Goal: Task Accomplishment & Management: Manage account settings

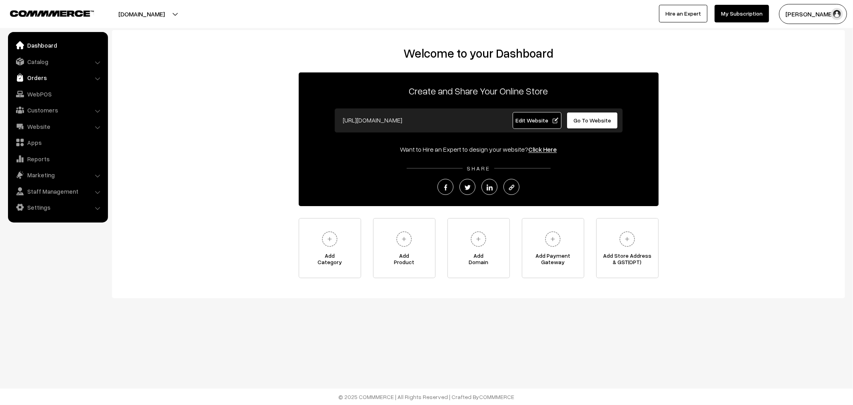
click at [32, 79] on link "Orders" at bounding box center [57, 77] width 95 height 14
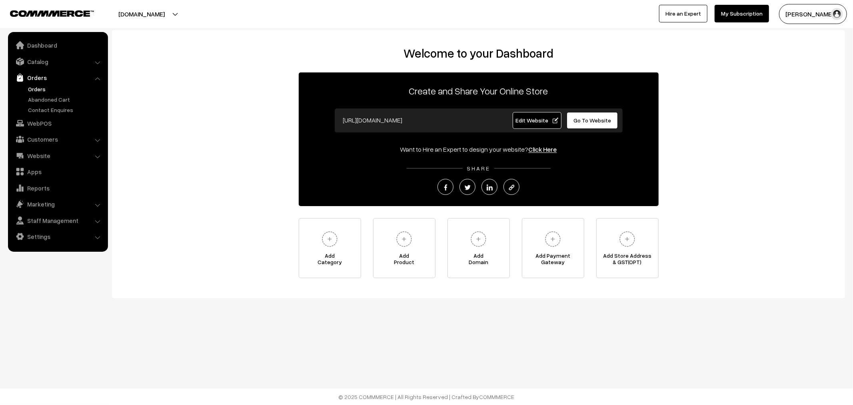
click at [37, 90] on link "Orders" at bounding box center [65, 89] width 79 height 8
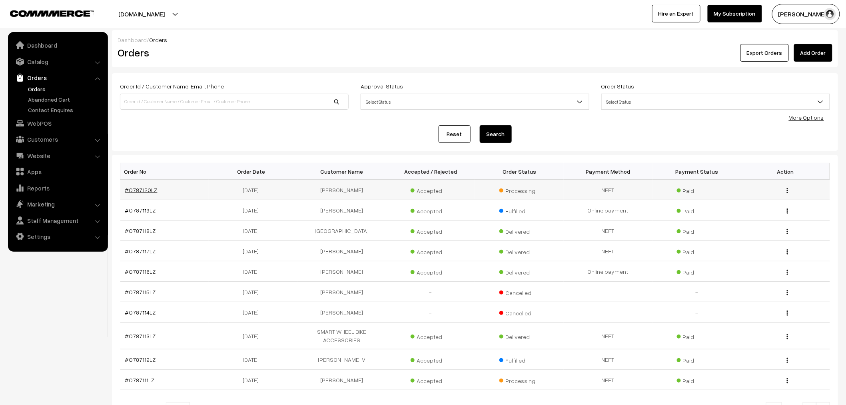
click at [145, 188] on link "#O787120LZ" at bounding box center [141, 189] width 32 height 7
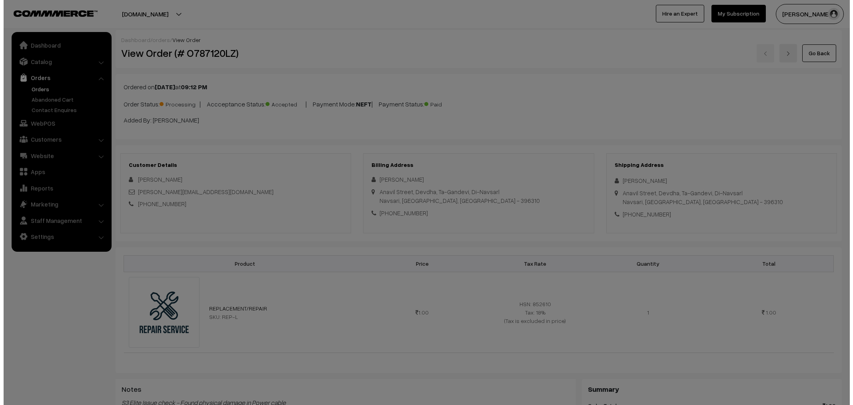
scroll to position [222, 0]
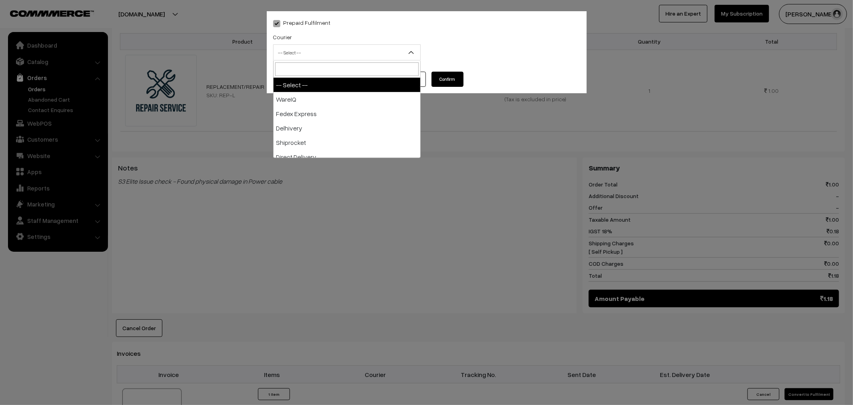
click at [381, 61] on body "Thank you for showing interest. Our team will call you shortly. Close lbcmoto.c…" at bounding box center [426, 214] width 853 height 873
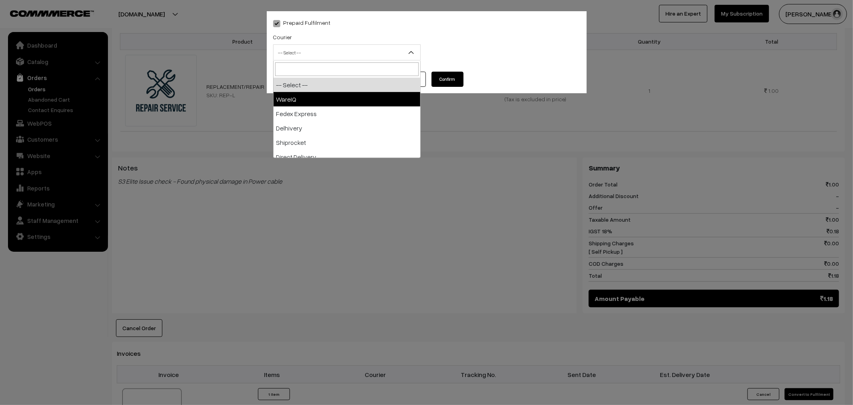
select select "1"
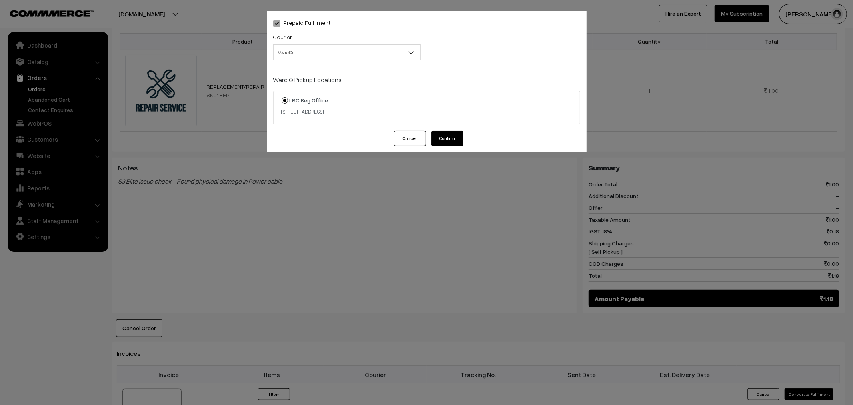
click at [452, 134] on button "Confirm" at bounding box center [447, 138] width 32 height 15
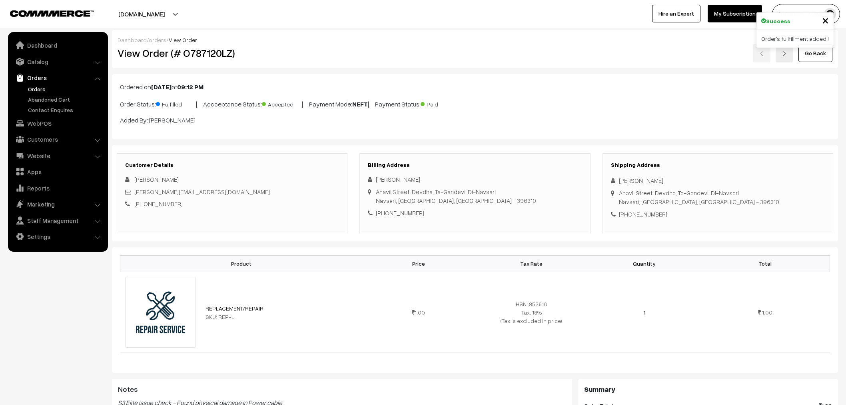
scroll to position [222, 0]
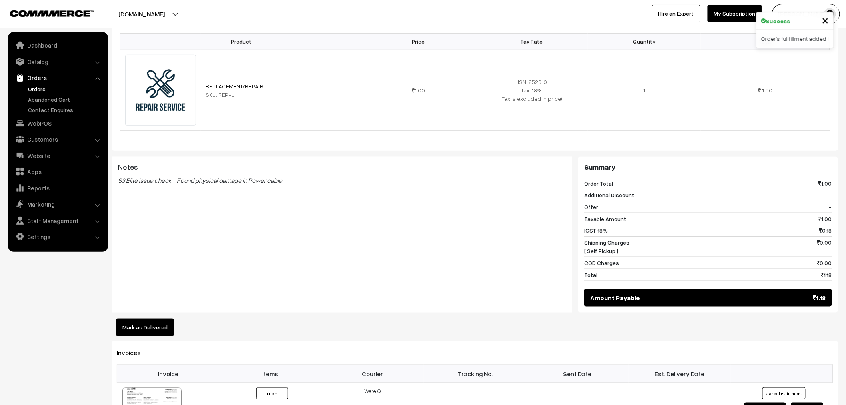
click at [39, 90] on link "Orders" at bounding box center [65, 89] width 79 height 8
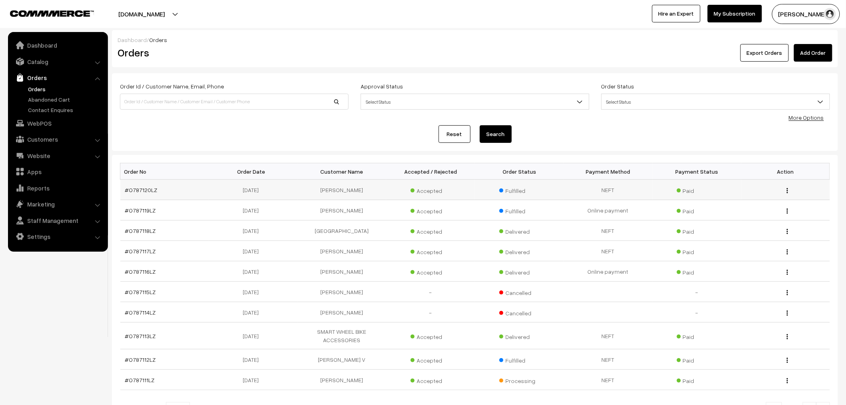
click at [336, 186] on td "[PERSON_NAME]" at bounding box center [341, 189] width 89 height 20
copy tr "[PERSON_NAME]"
click at [800, 54] on link "Add Order" at bounding box center [813, 53] width 38 height 18
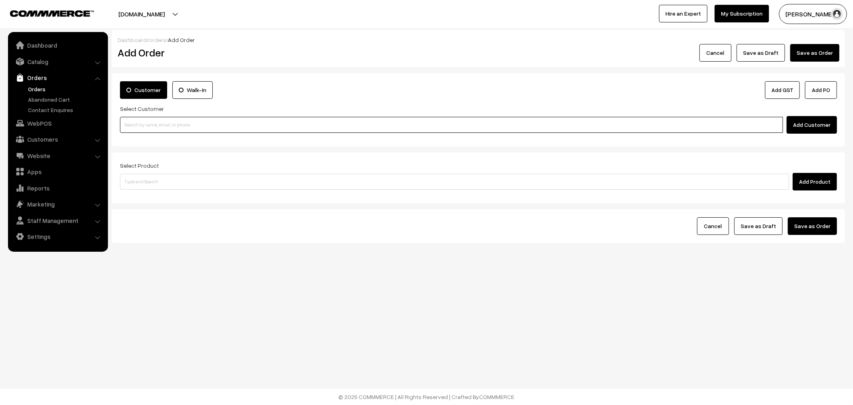
click at [136, 126] on input at bounding box center [451, 125] width 663 height 16
paste input "[PERSON_NAME]"
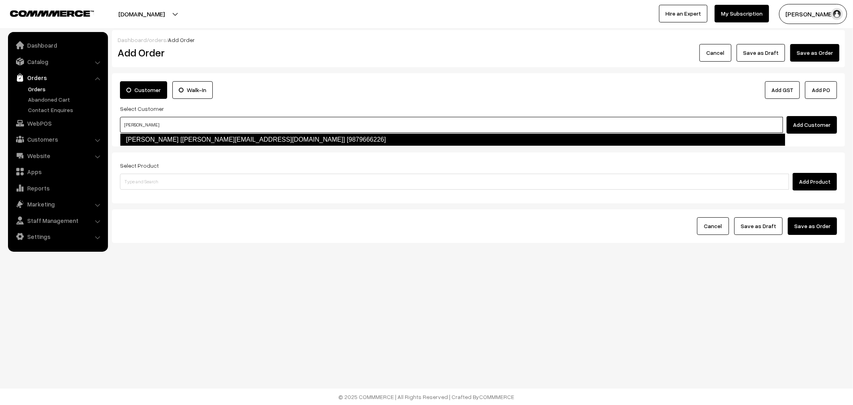
click at [156, 133] on link "NISHANT NAIK [nishu.666.naik@gmail.com] [9879666226]" at bounding box center [452, 139] width 665 height 13
type input "NISHANT"
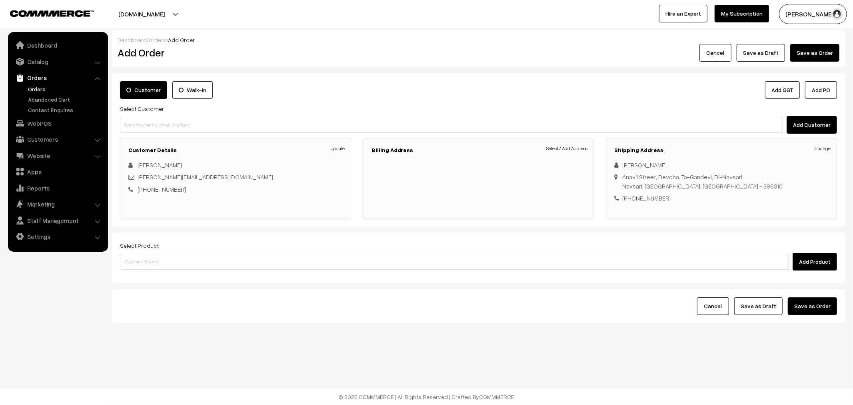
click at [580, 146] on link "Select / Add Address" at bounding box center [566, 148] width 41 height 7
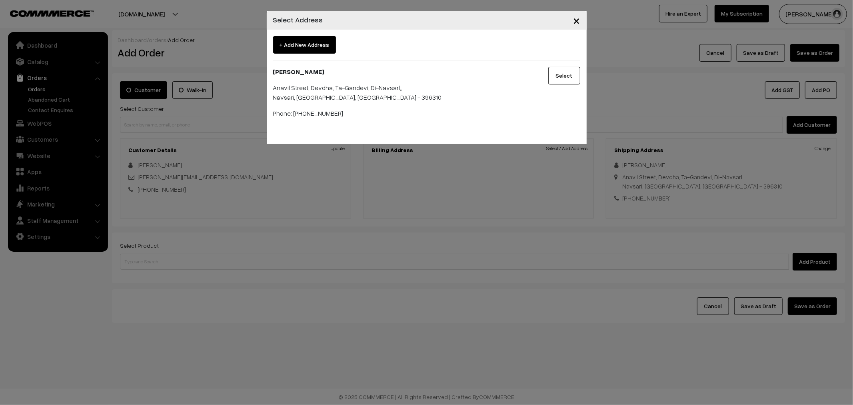
click at [560, 74] on button "Select" at bounding box center [564, 76] width 32 height 18
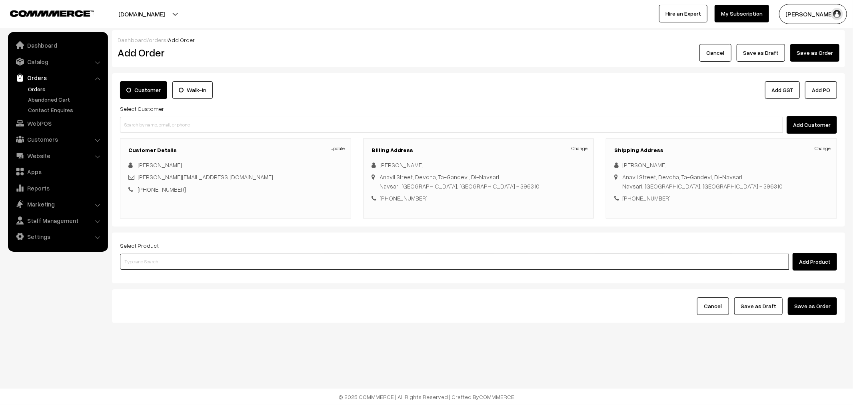
click at [211, 255] on input at bounding box center [454, 261] width 669 height 16
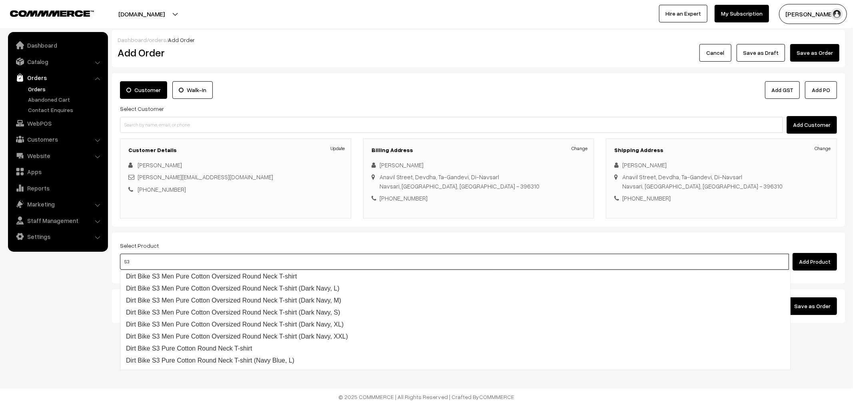
type input "S3E"
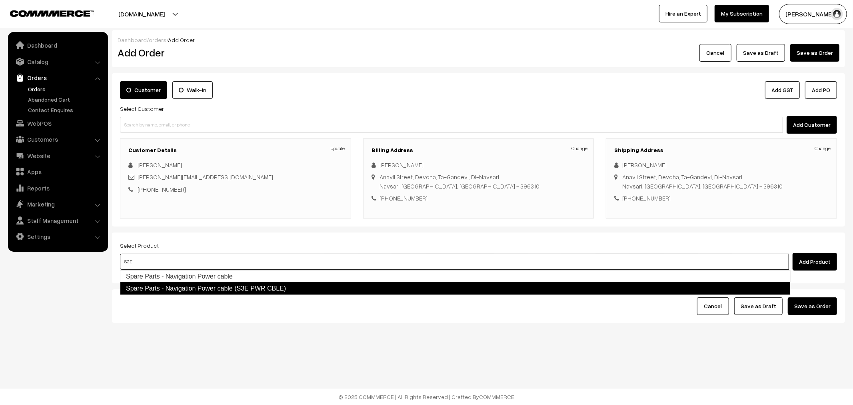
click at [190, 292] on link "Spare Parts - Navigation Power cable (S3E PWR CBLE)" at bounding box center [455, 288] width 670 height 13
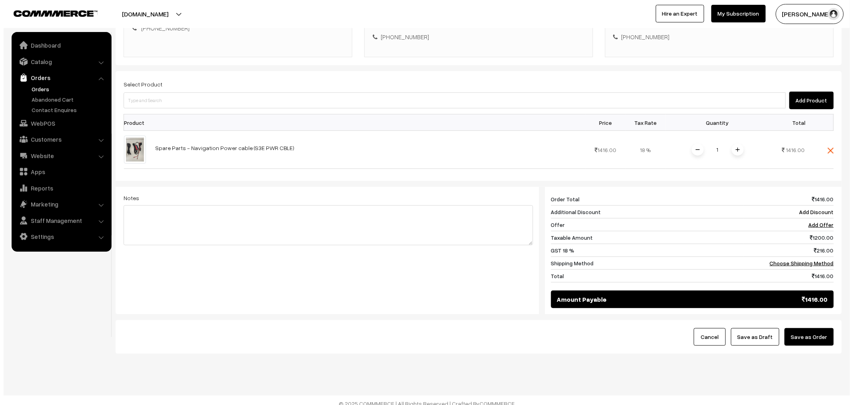
scroll to position [169, 0]
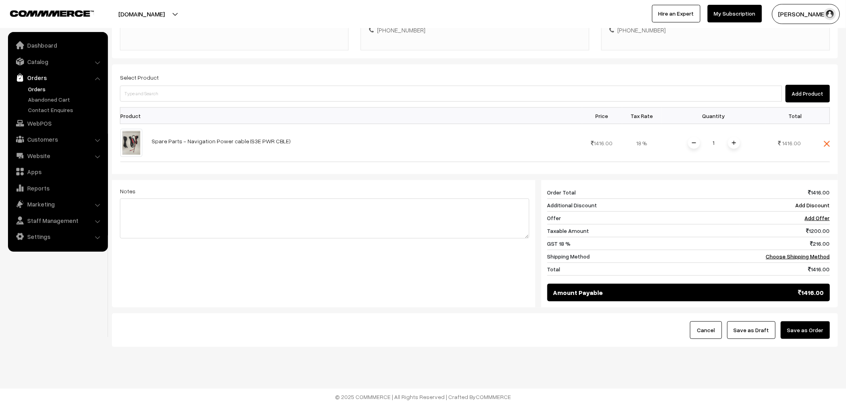
click at [805, 333] on button "Save as Order" at bounding box center [805, 330] width 49 height 18
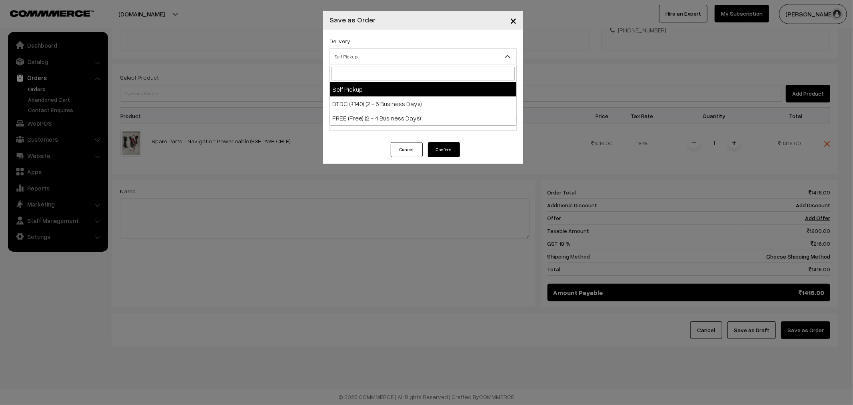
click at [376, 61] on span "Self Pickup" at bounding box center [423, 57] width 186 height 14
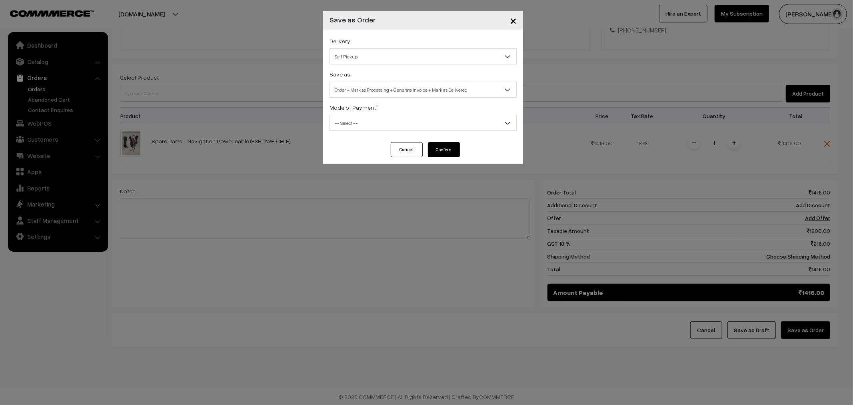
click at [376, 62] on span "Self Pickup" at bounding box center [423, 57] width 186 height 14
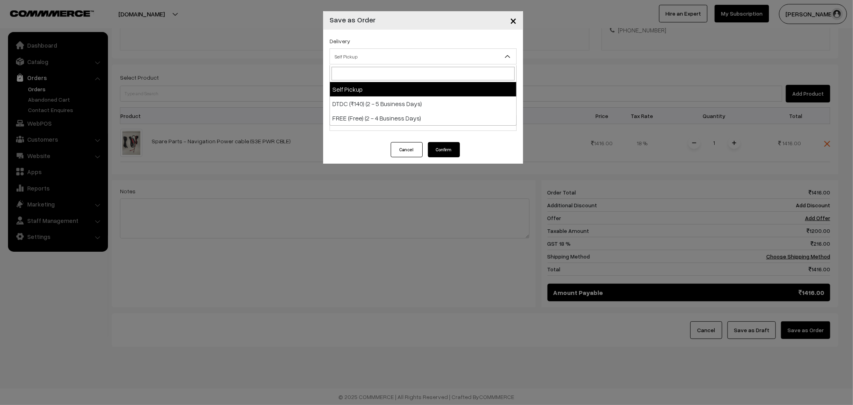
click at [376, 62] on span "Self Pickup" at bounding box center [423, 57] width 186 height 14
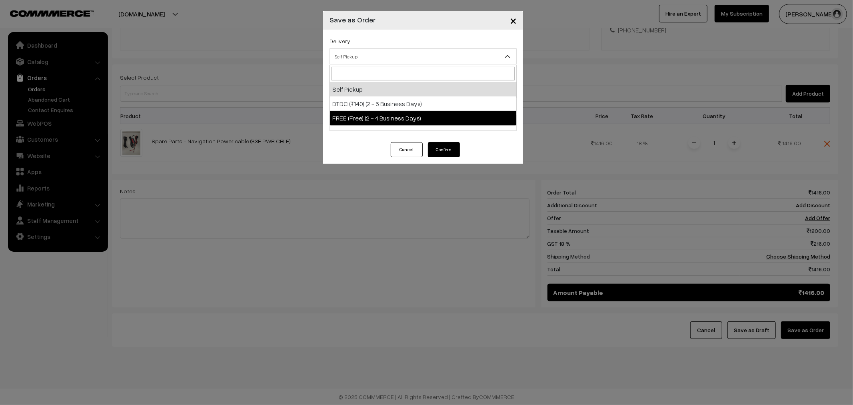
select select "FRE1"
select select "3"
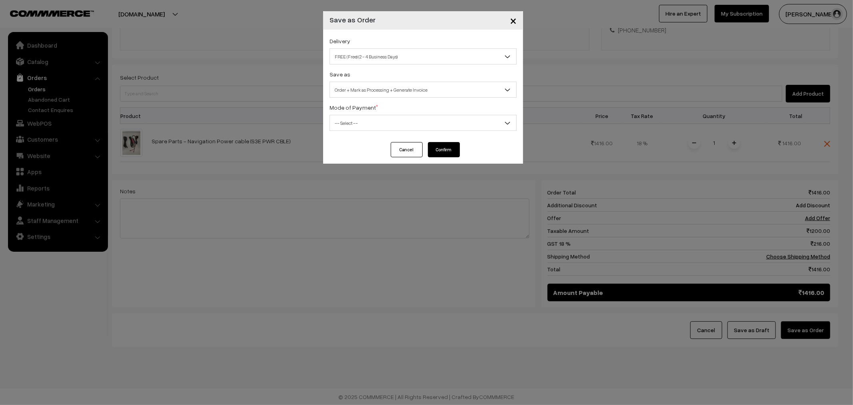
click at [373, 84] on span "Order + Mark as Processing + Generate Invoice" at bounding box center [423, 90] width 186 height 14
click at [427, 121] on span "-- Select --" at bounding box center [423, 123] width 186 height 14
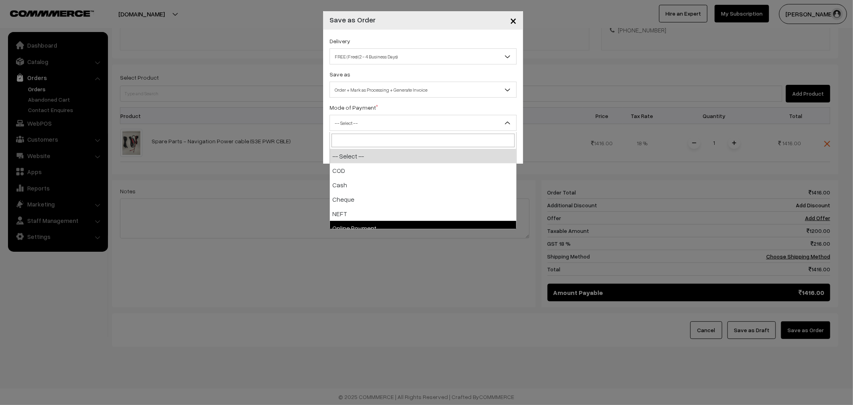
select select "5"
checkbox input "true"
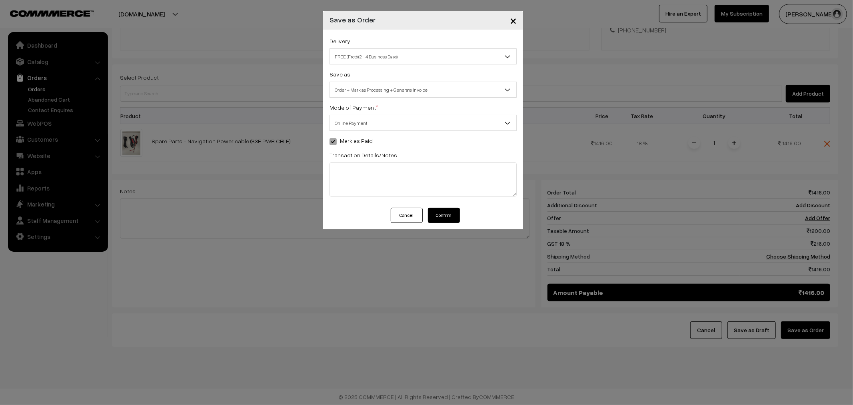
click at [448, 213] on button "Confirm" at bounding box center [444, 214] width 32 height 15
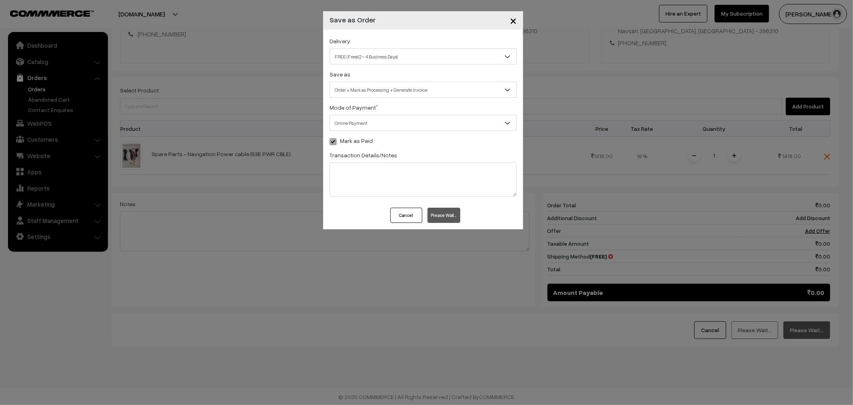
scroll to position [156, 0]
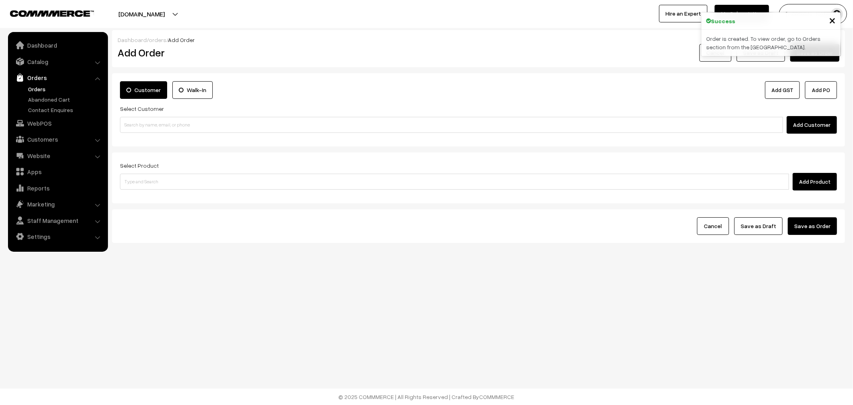
click at [39, 90] on link "Orders" at bounding box center [65, 89] width 79 height 8
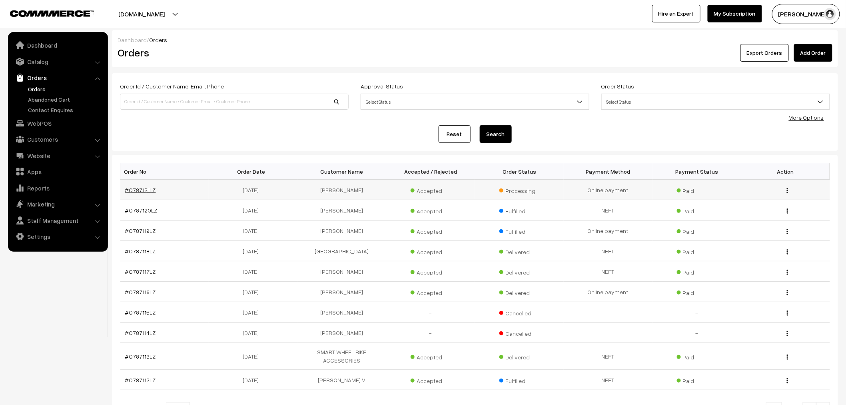
click at [142, 189] on link "#O787121LZ" at bounding box center [140, 189] width 31 height 7
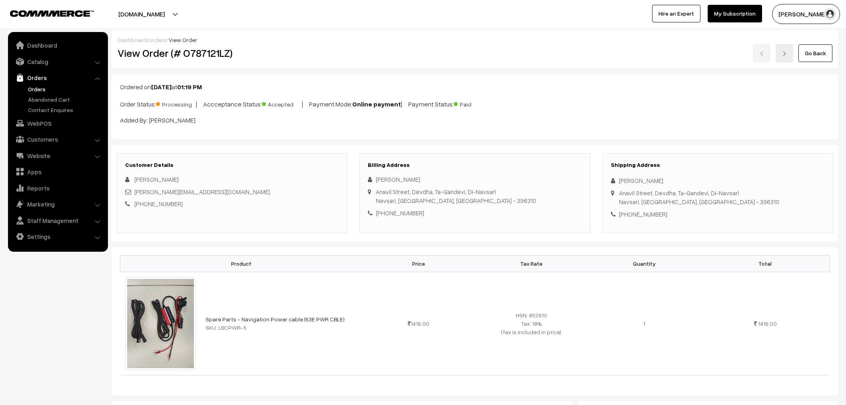
scroll to position [355, 0]
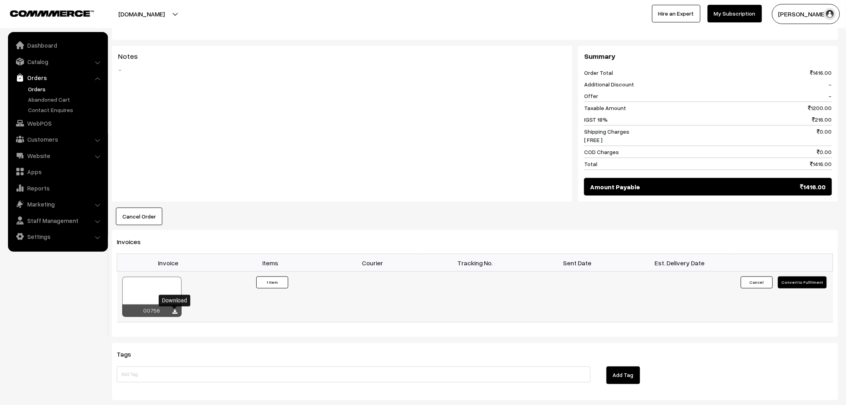
click at [173, 312] on icon at bounding box center [175, 311] width 5 height 5
